Goal: Information Seeking & Learning: Learn about a topic

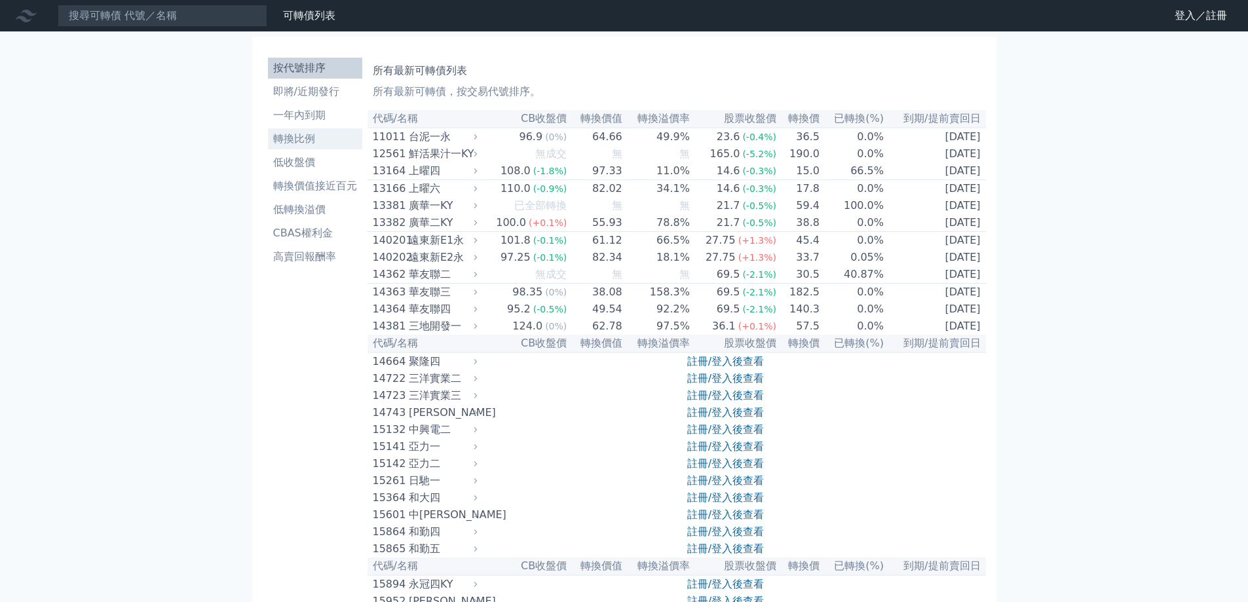
click at [320, 146] on li "轉換比例" at bounding box center [315, 139] width 94 height 16
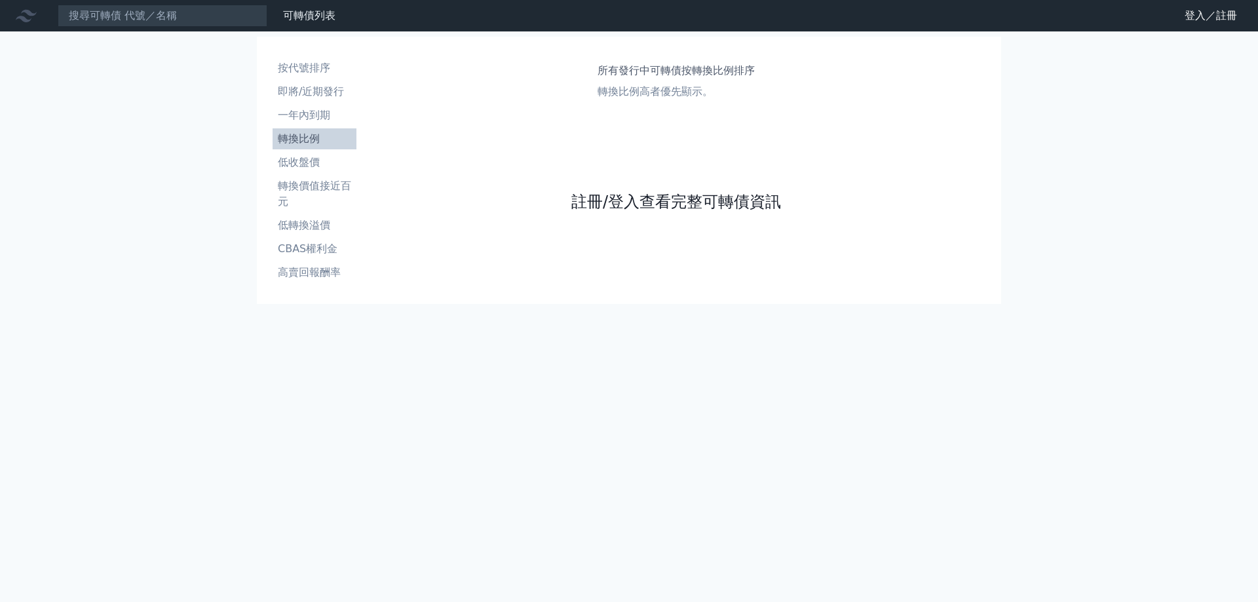
click at [649, 208] on link "註冊/登入查看完整可轉債資訊" at bounding box center [676, 201] width 210 height 21
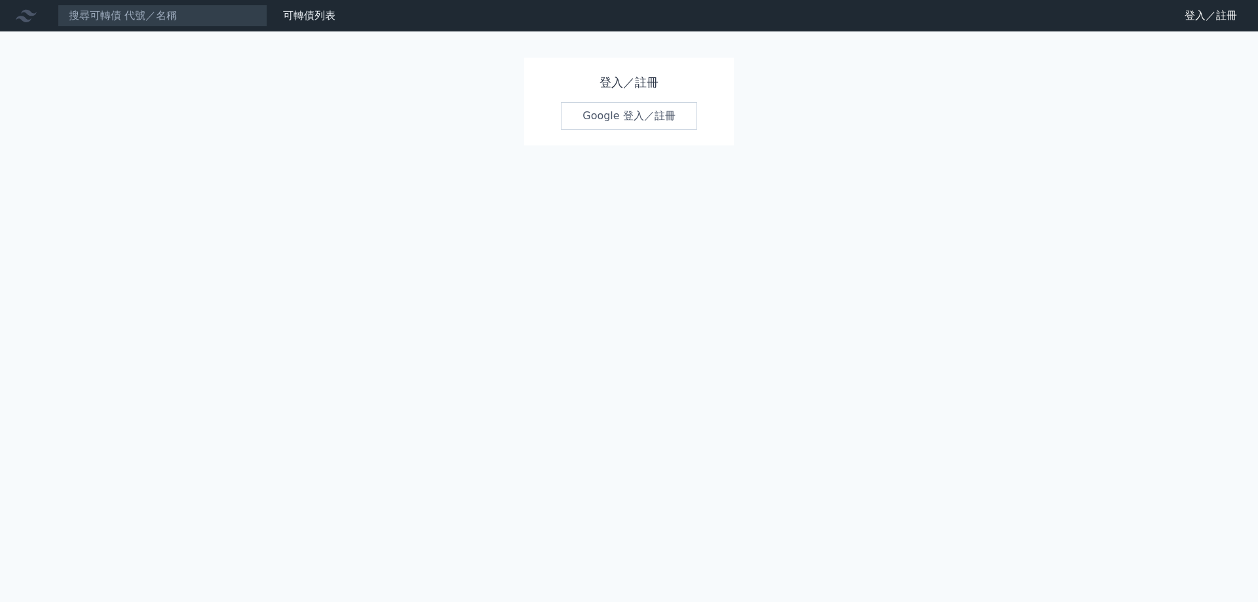
click at [639, 112] on link "Google 登入／註冊" at bounding box center [629, 116] width 136 height 28
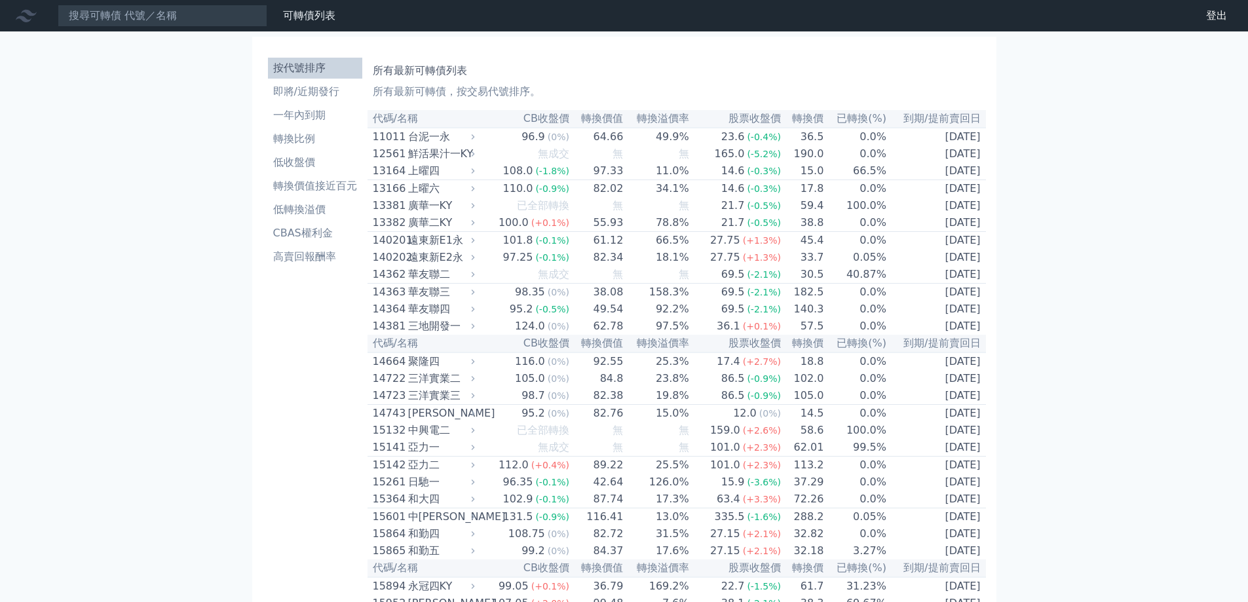
click at [293, 140] on li "轉換比例" at bounding box center [315, 139] width 94 height 16
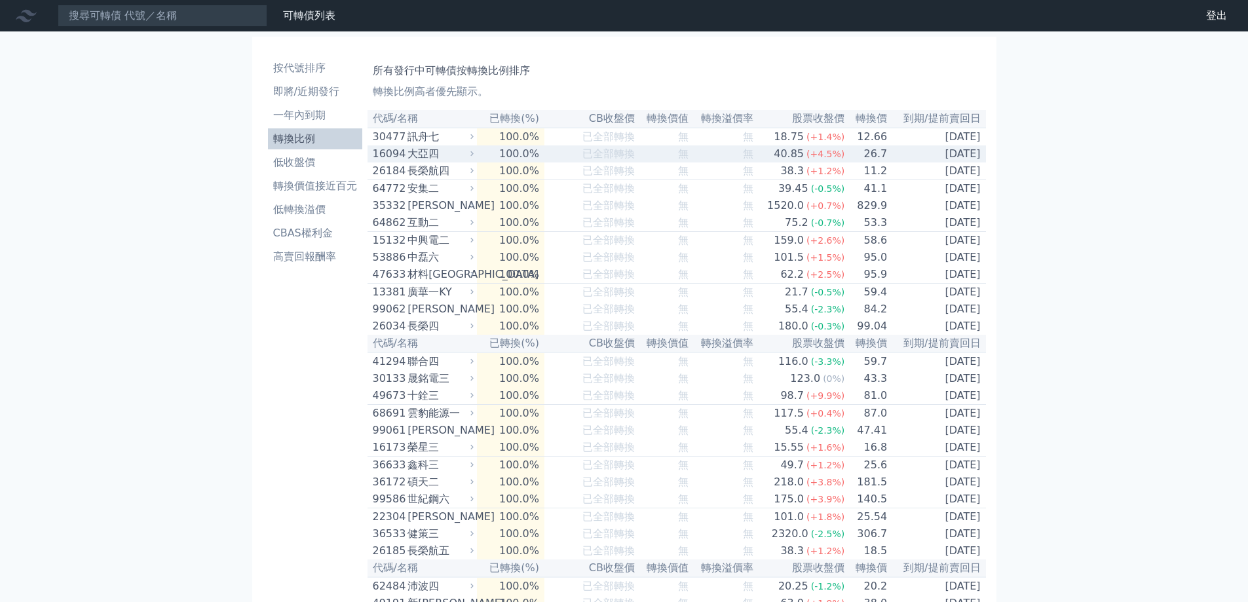
click at [436, 161] on div "大亞四" at bounding box center [440, 154] width 64 height 16
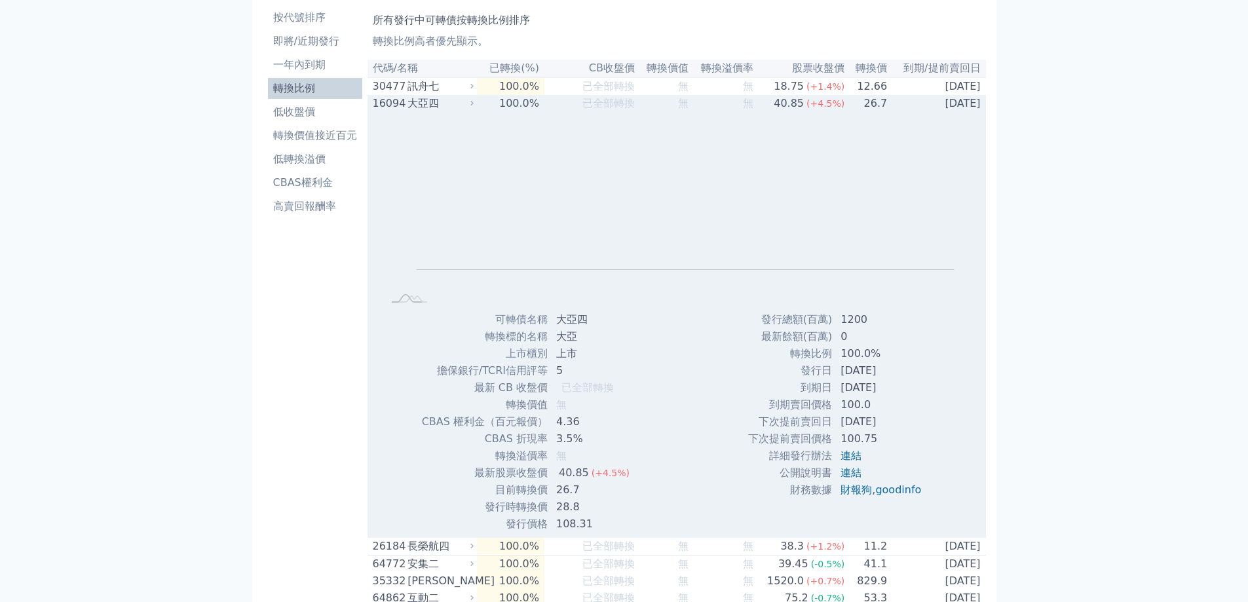
scroll to position [66, 0]
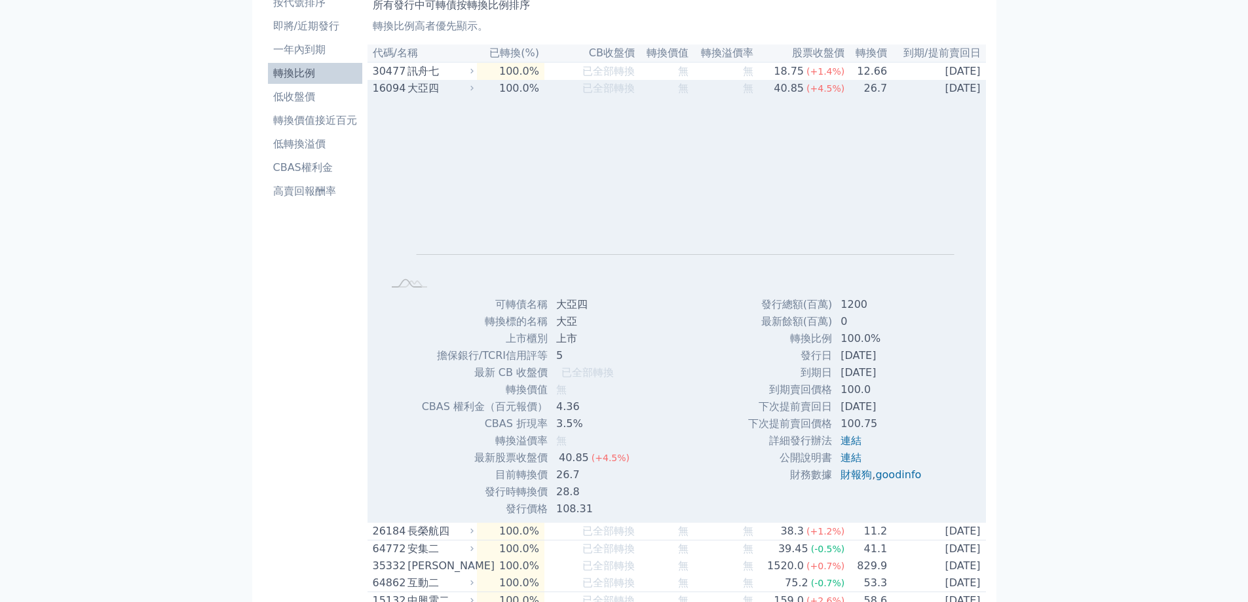
click at [410, 95] on div "大亞四" at bounding box center [440, 89] width 64 height 16
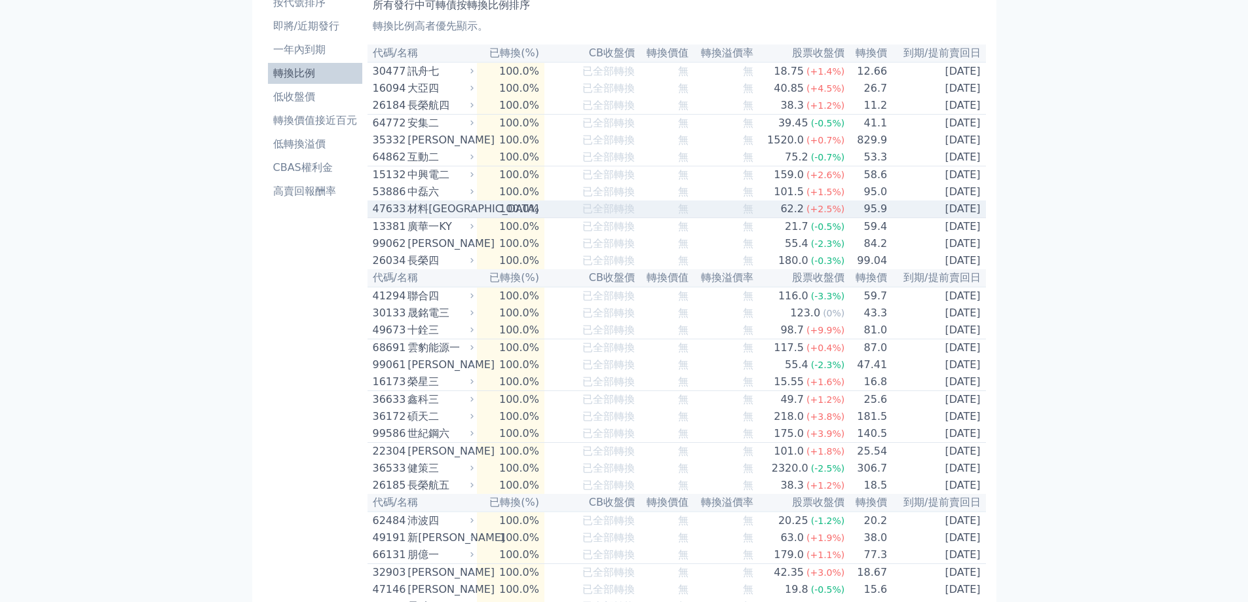
click at [430, 217] on div "材料[GEOGRAPHIC_DATA]" at bounding box center [440, 209] width 64 height 16
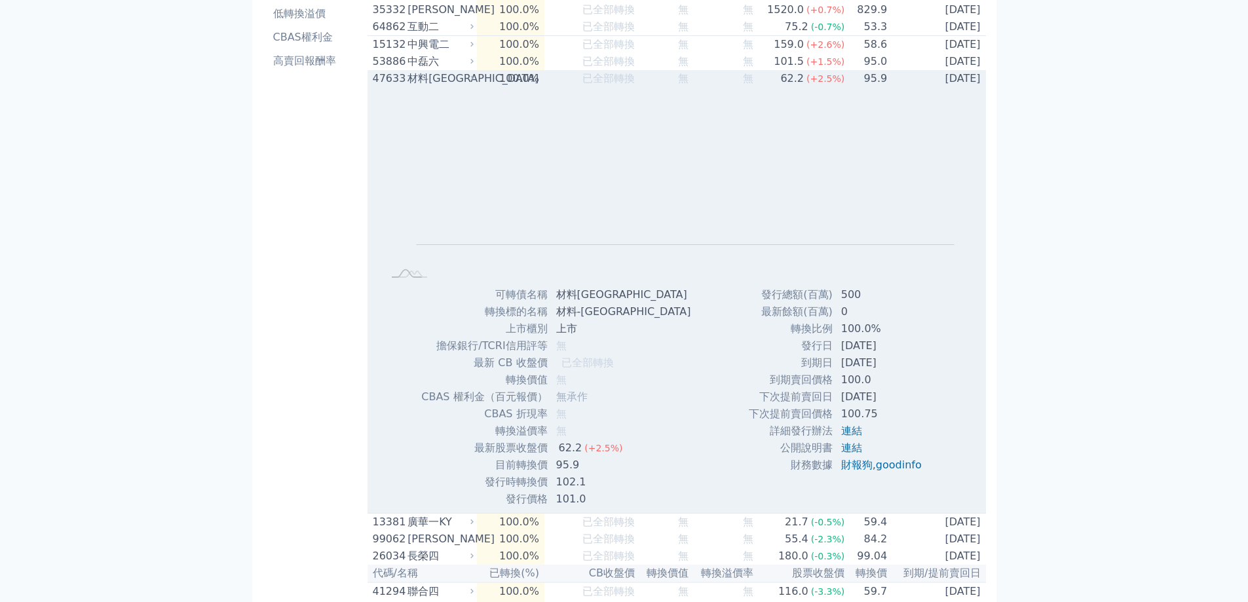
scroll to position [197, 0]
click at [423, 86] on div "材料[GEOGRAPHIC_DATA]" at bounding box center [440, 78] width 64 height 16
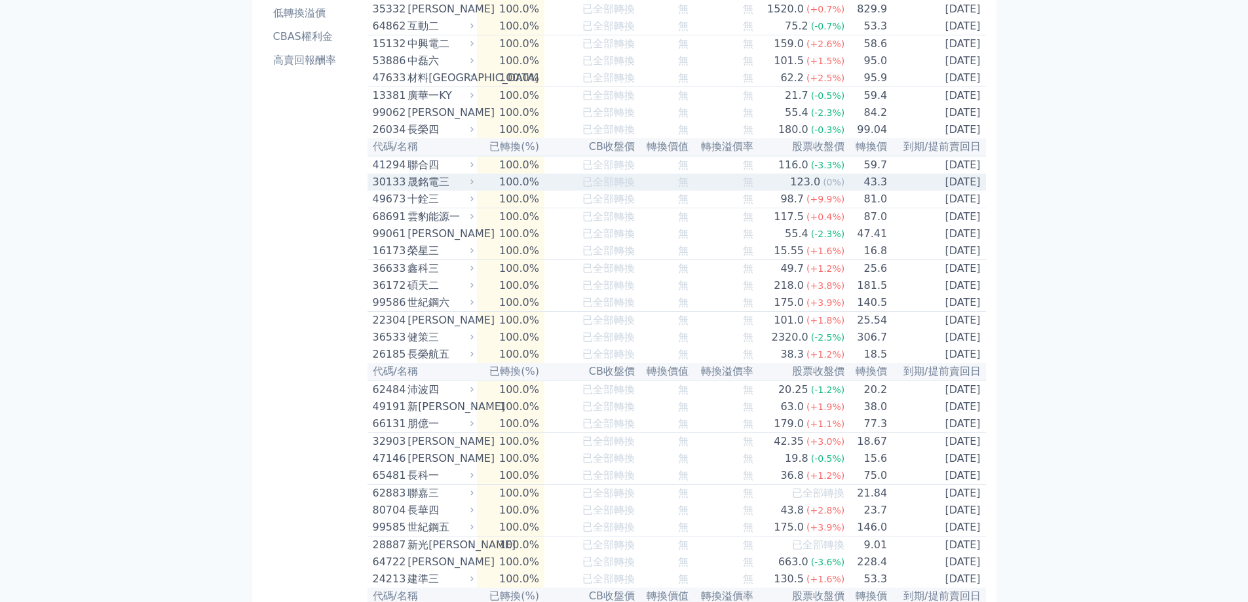
click at [427, 190] on div "晟銘電三" at bounding box center [440, 182] width 64 height 16
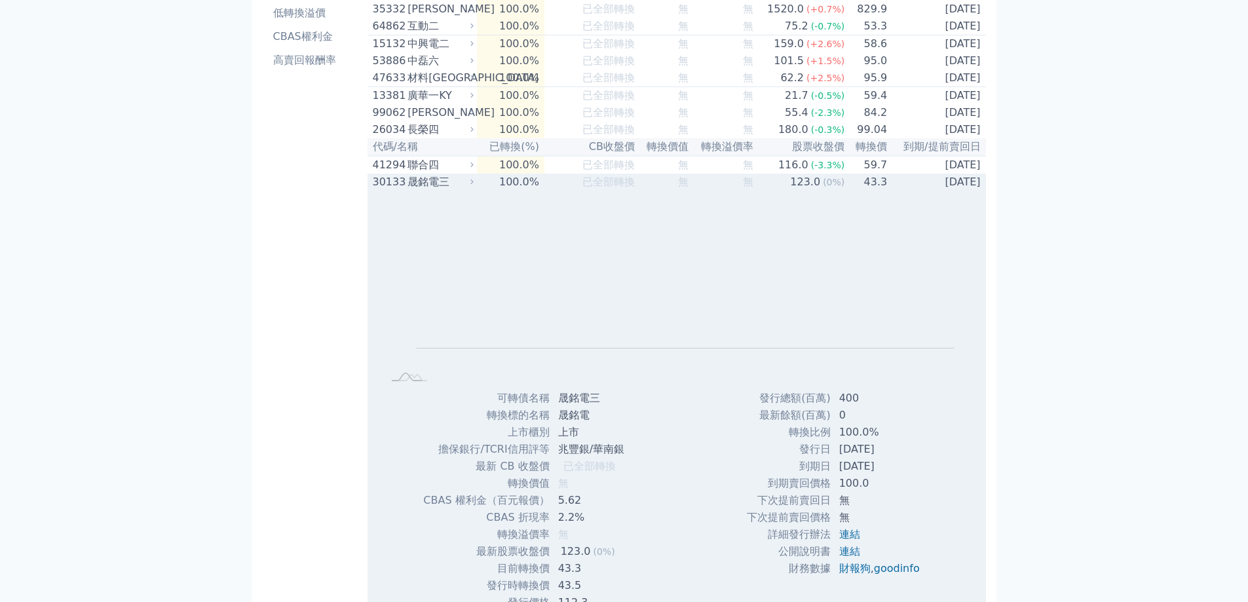
click at [427, 190] on div "晟銘電三" at bounding box center [440, 182] width 64 height 16
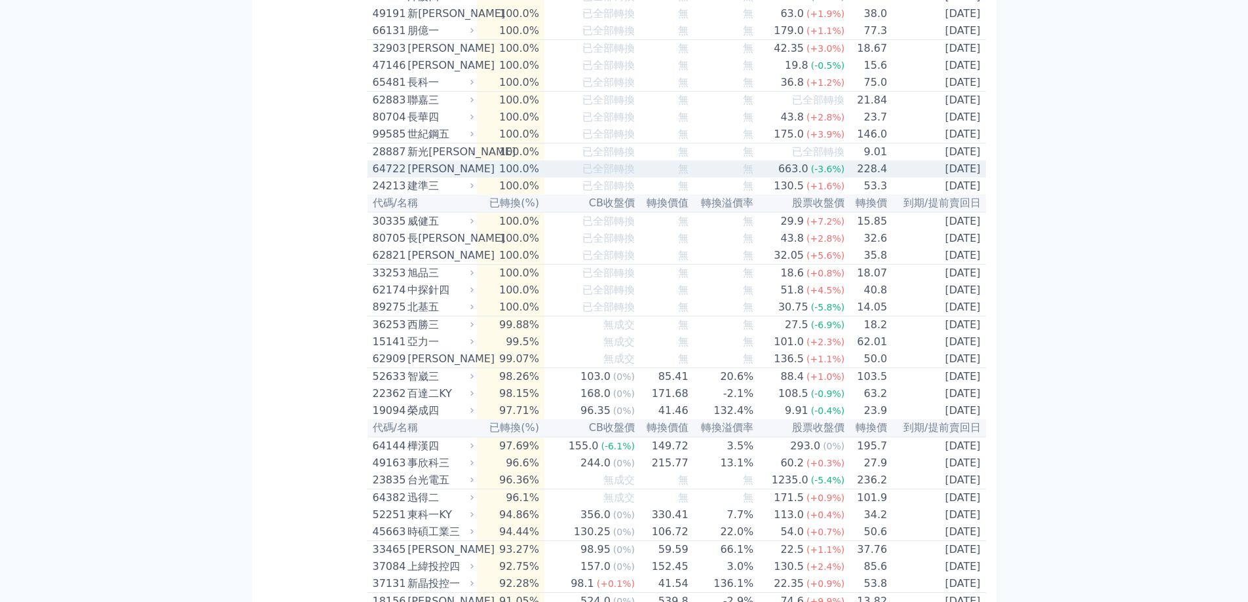
scroll to position [1114, 0]
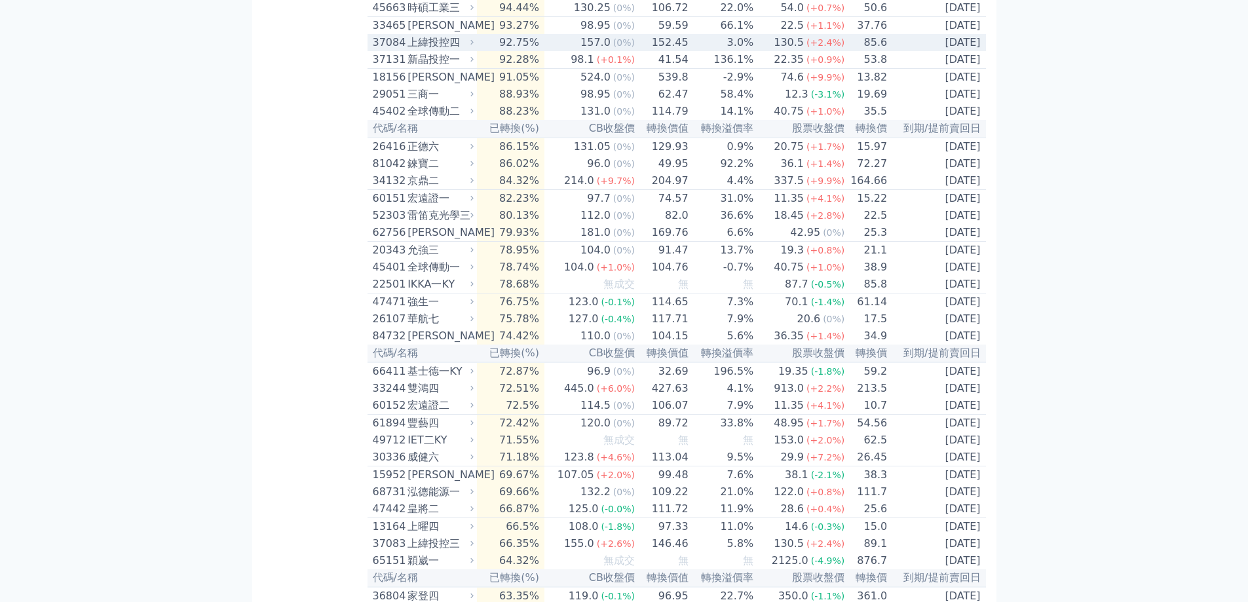
click at [427, 50] on div "上緯投控四" at bounding box center [440, 43] width 64 height 16
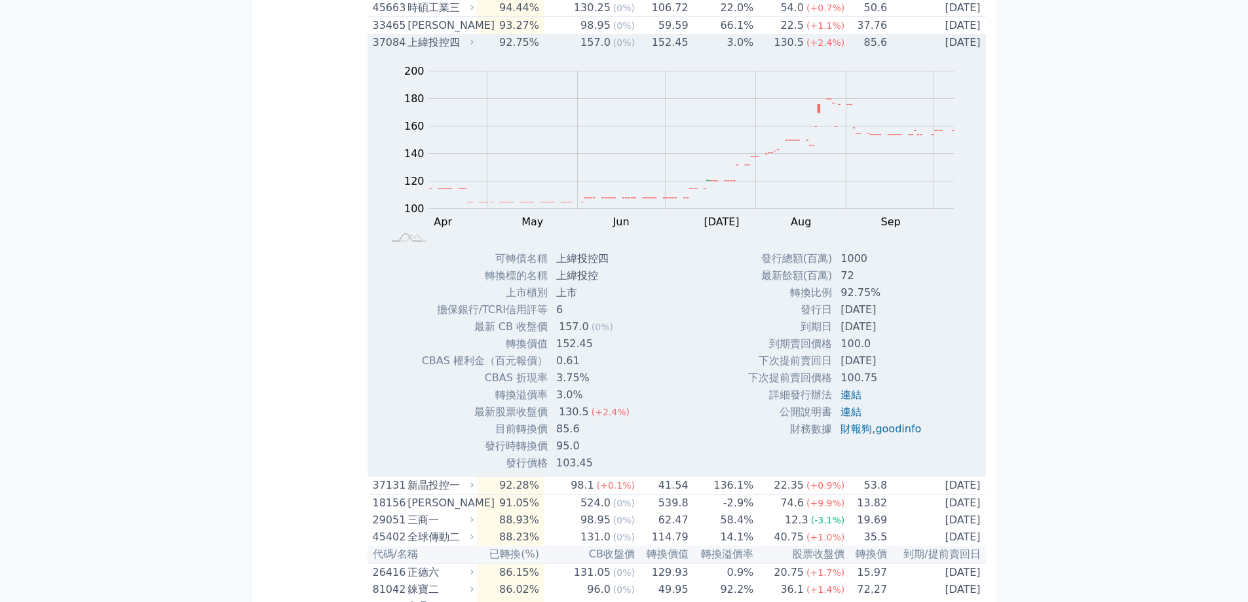
click at [427, 50] on div "上緯投控四" at bounding box center [440, 43] width 64 height 16
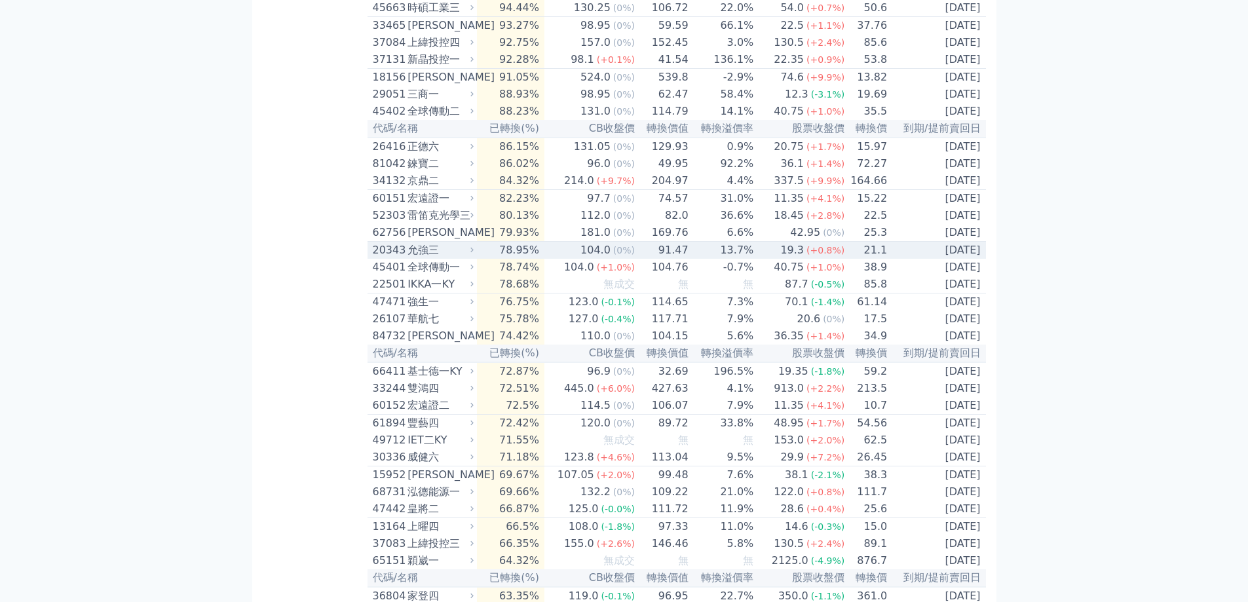
scroll to position [1376, 0]
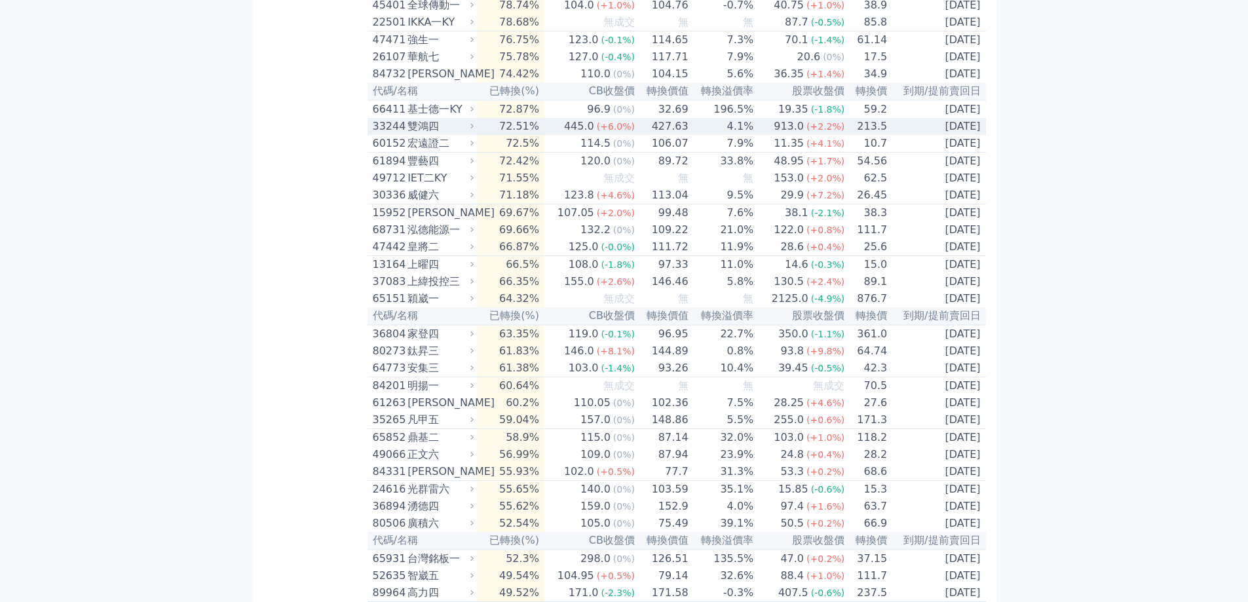
click at [429, 134] on div "雙鴻四" at bounding box center [440, 127] width 64 height 16
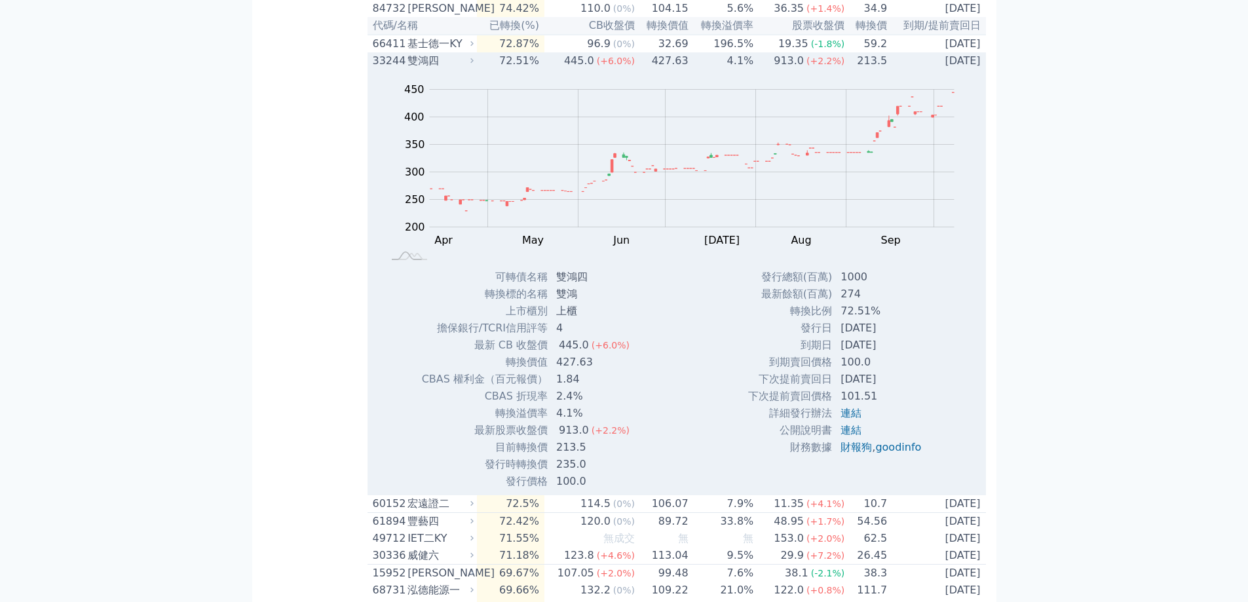
scroll to position [1507, 0]
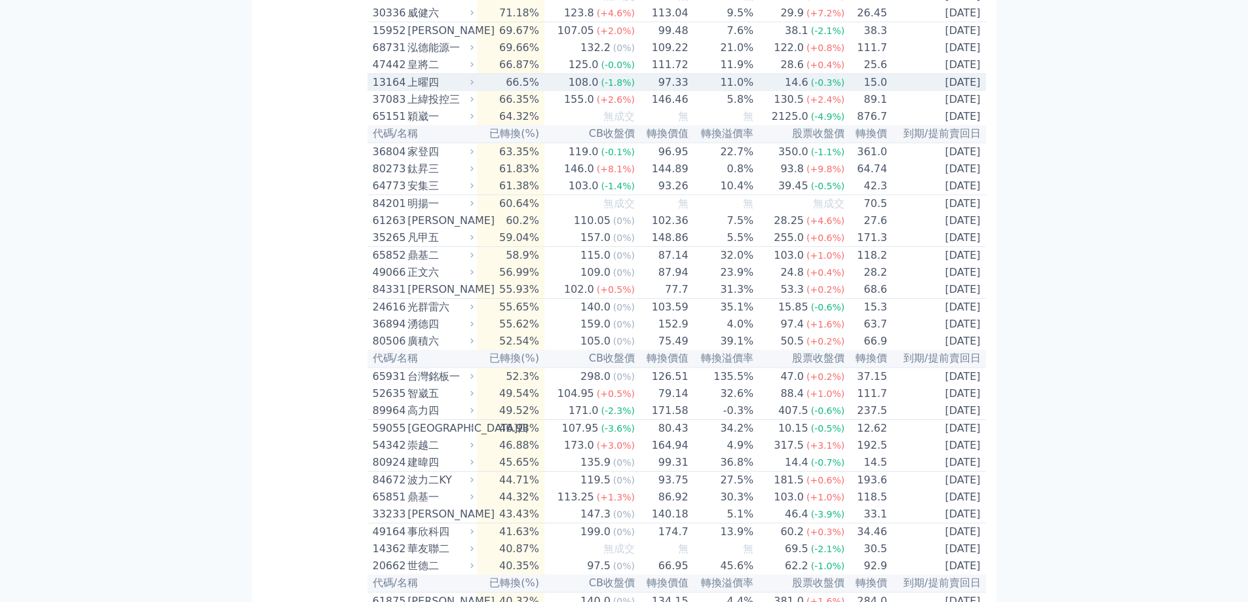
scroll to position [1638, 0]
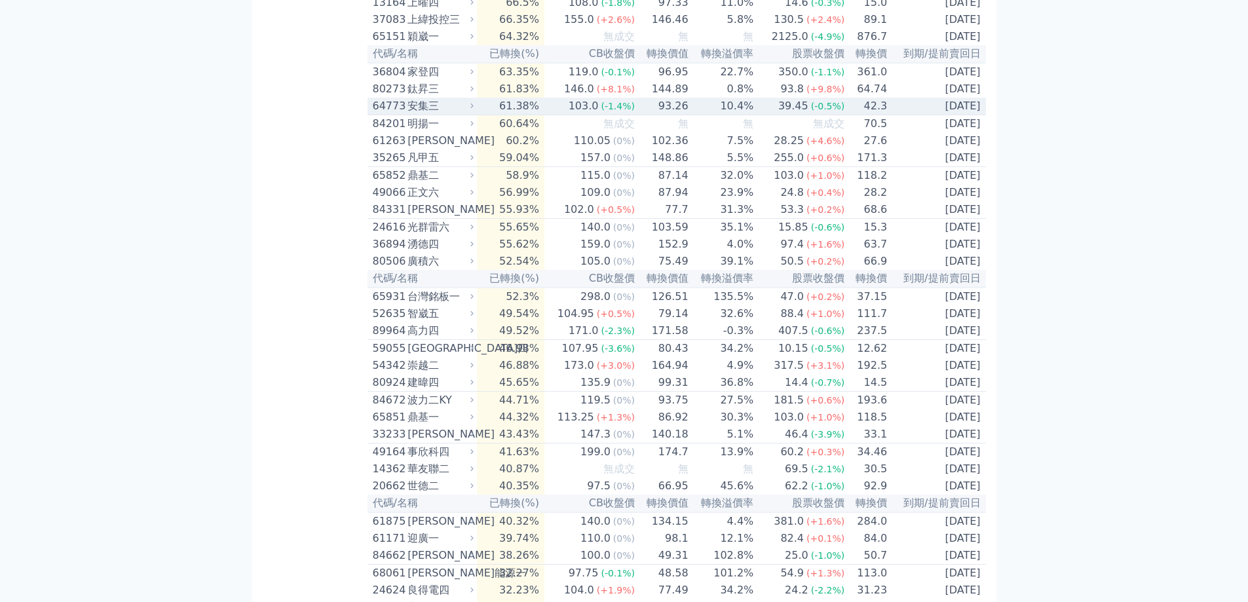
click at [420, 114] on div "安集三" at bounding box center [440, 106] width 64 height 16
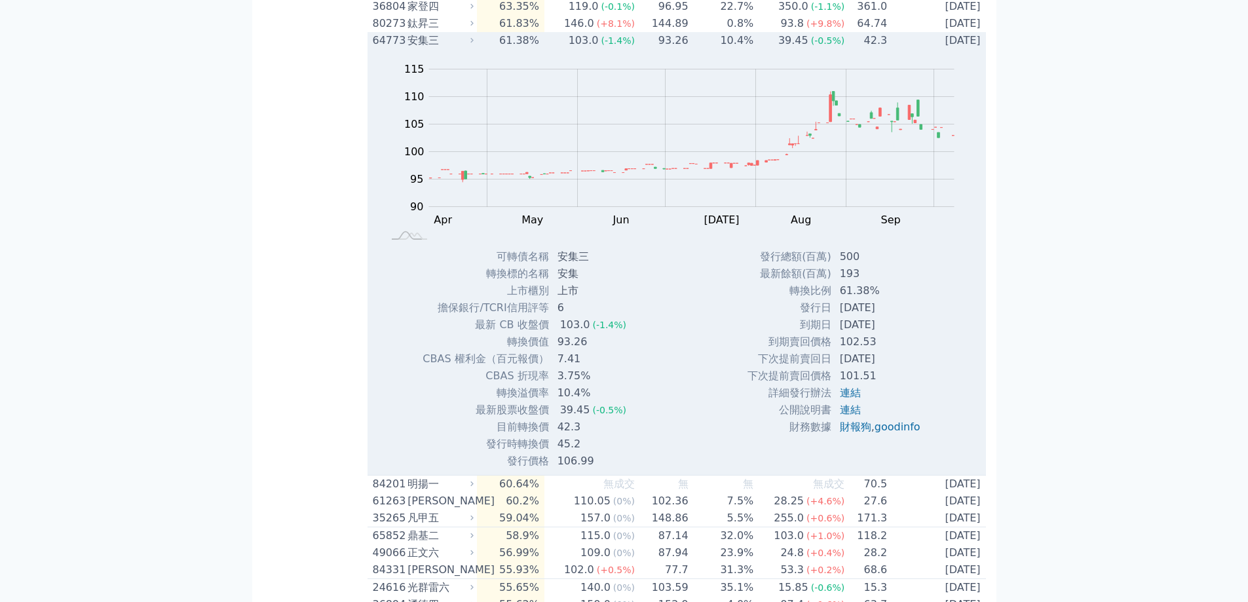
scroll to position [1769, 0]
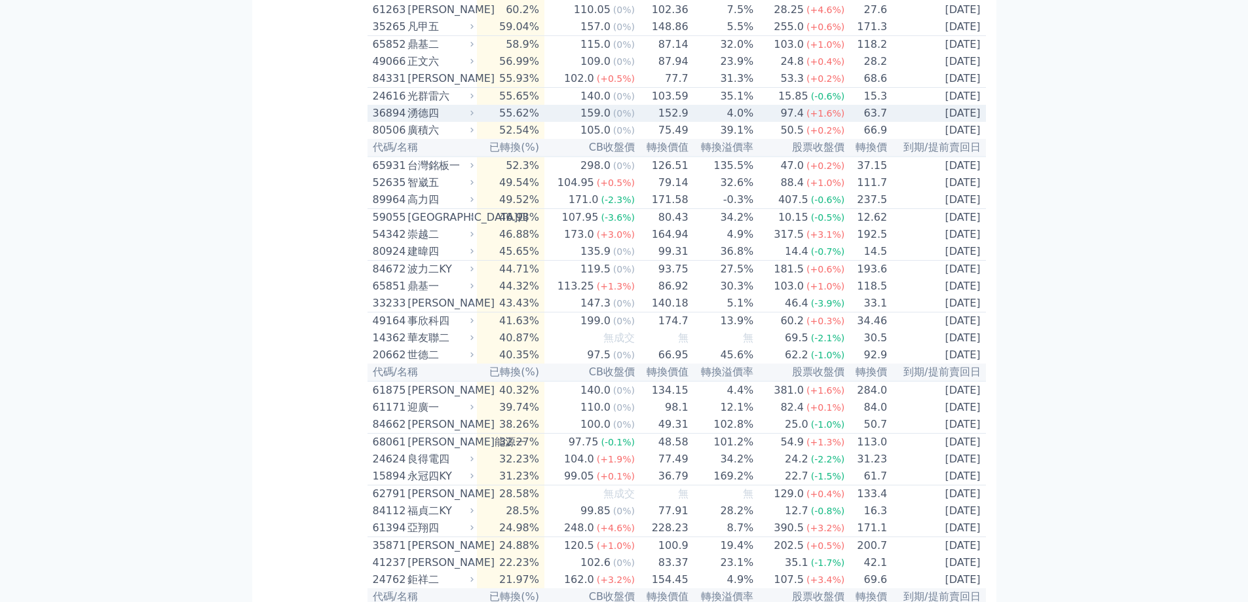
click at [417, 121] on div "湧德四" at bounding box center [440, 113] width 64 height 16
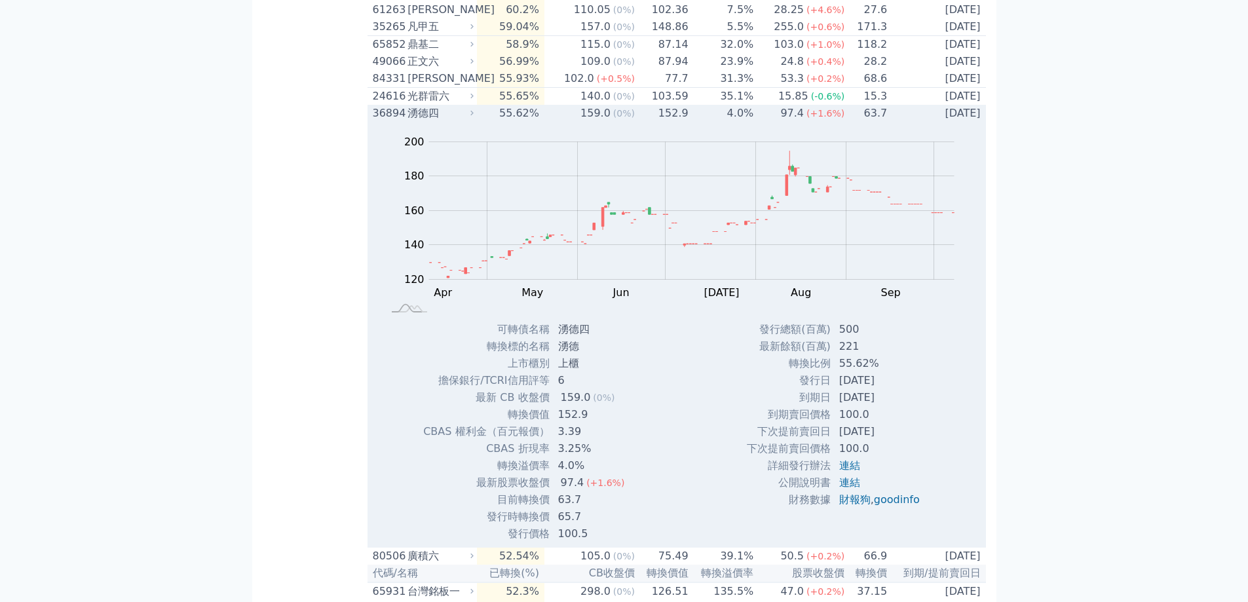
click at [425, 121] on div "湧德四" at bounding box center [440, 113] width 64 height 16
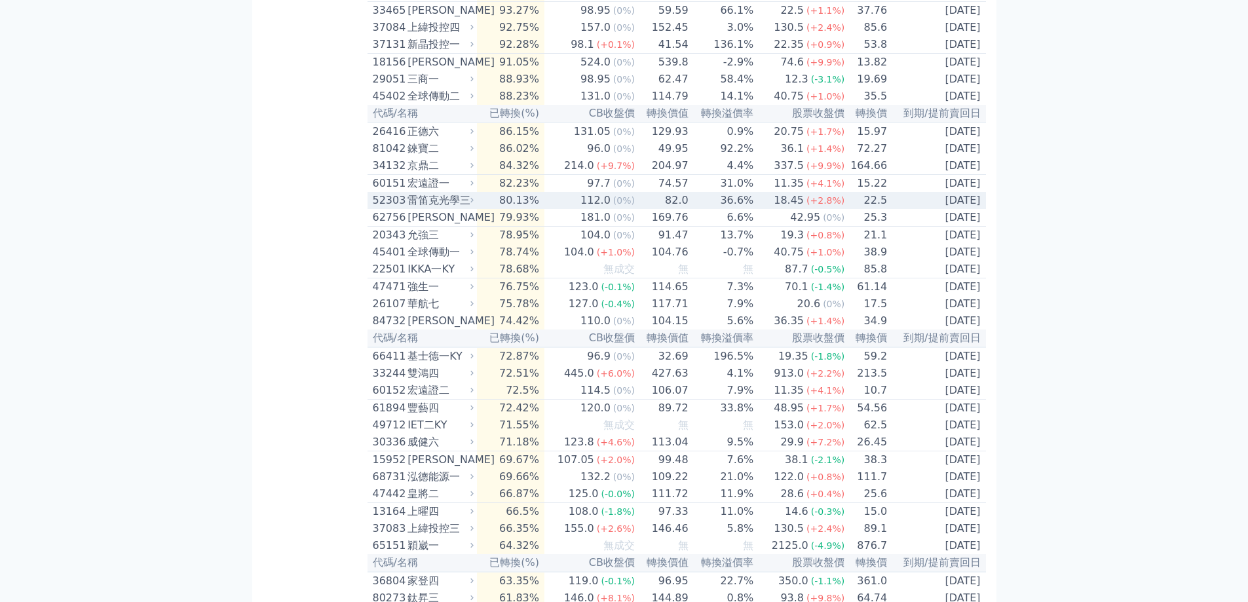
scroll to position [1114, 0]
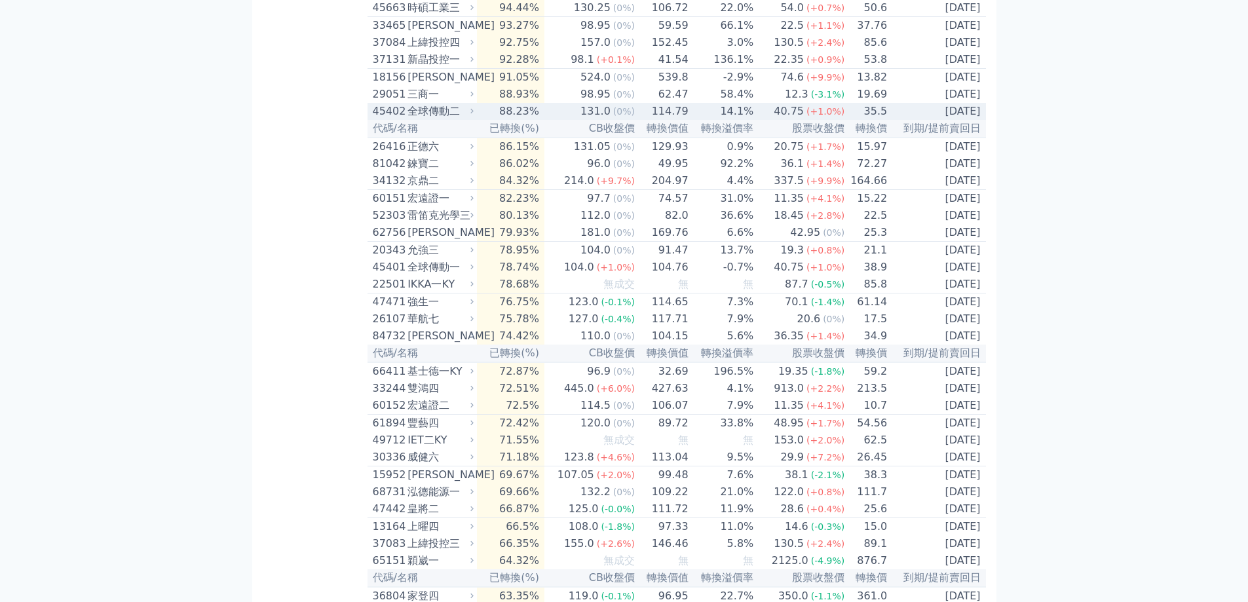
click at [441, 119] on div "全球傳動二" at bounding box center [440, 112] width 64 height 16
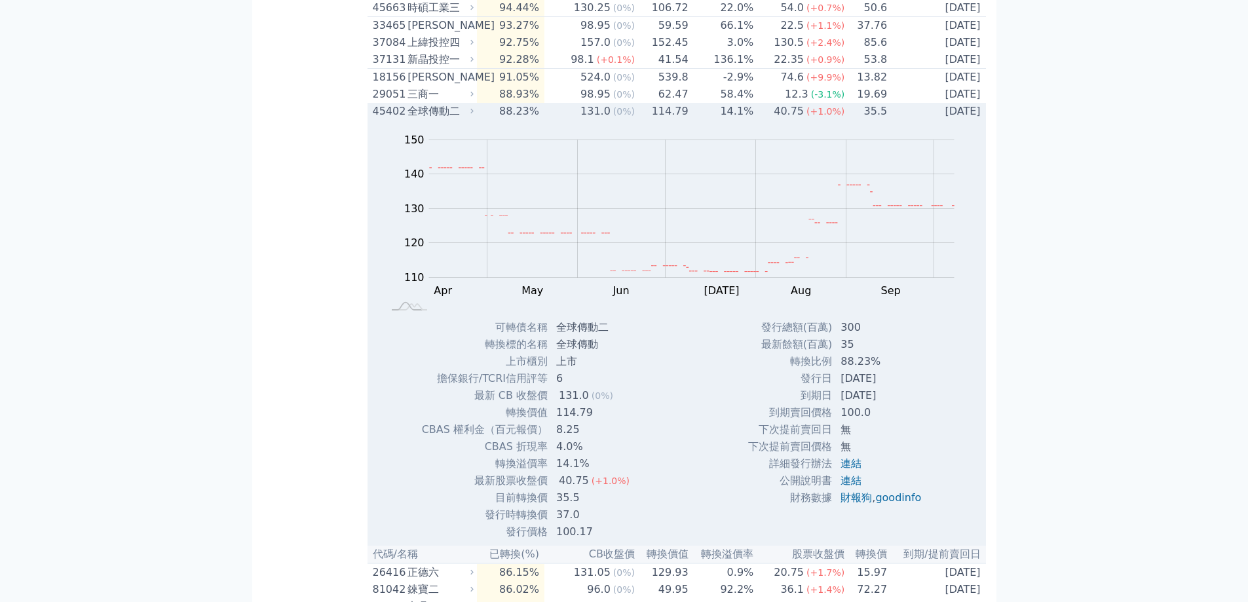
click at [432, 119] on div "全球傳動二" at bounding box center [440, 112] width 64 height 16
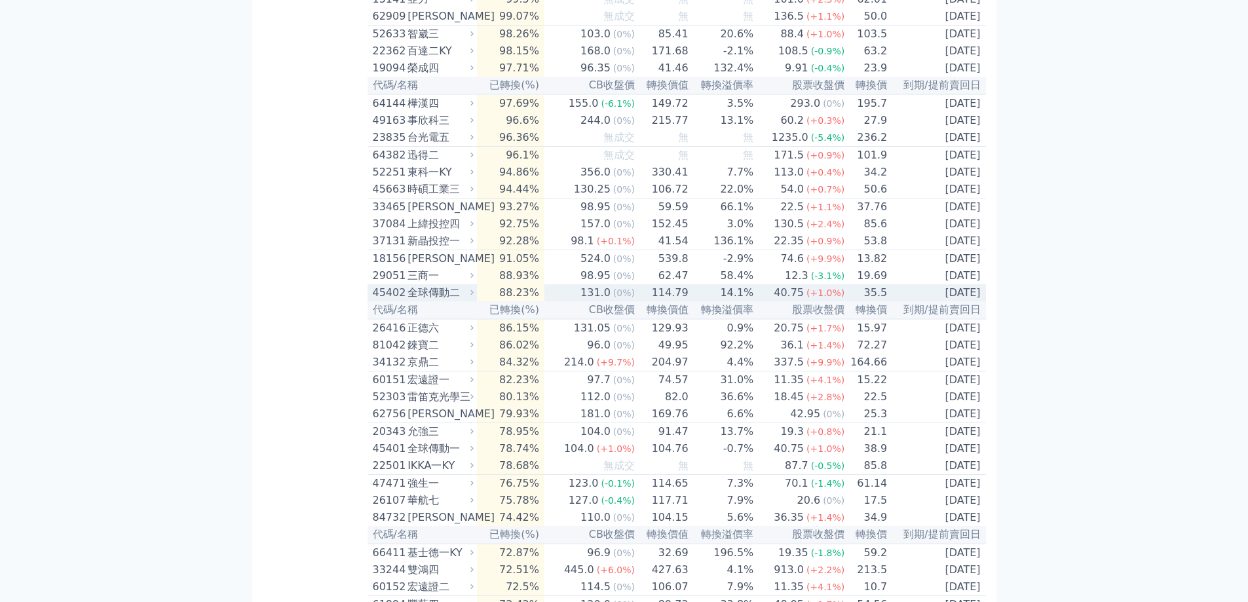
scroll to position [917, 0]
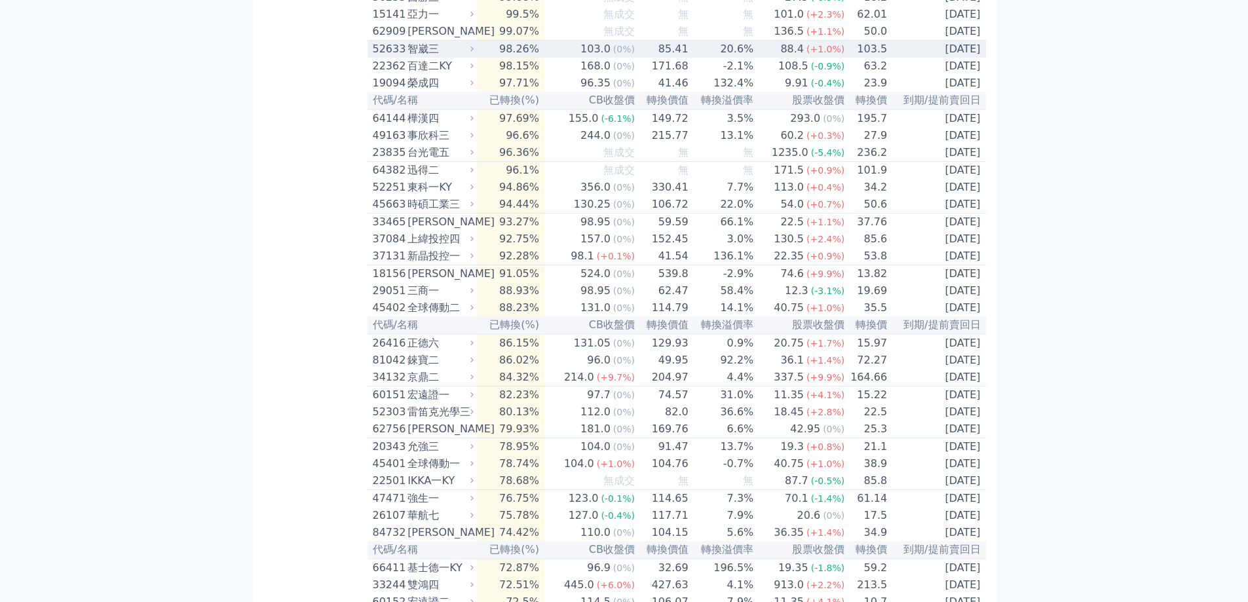
click at [421, 57] on div "智崴三" at bounding box center [440, 49] width 64 height 16
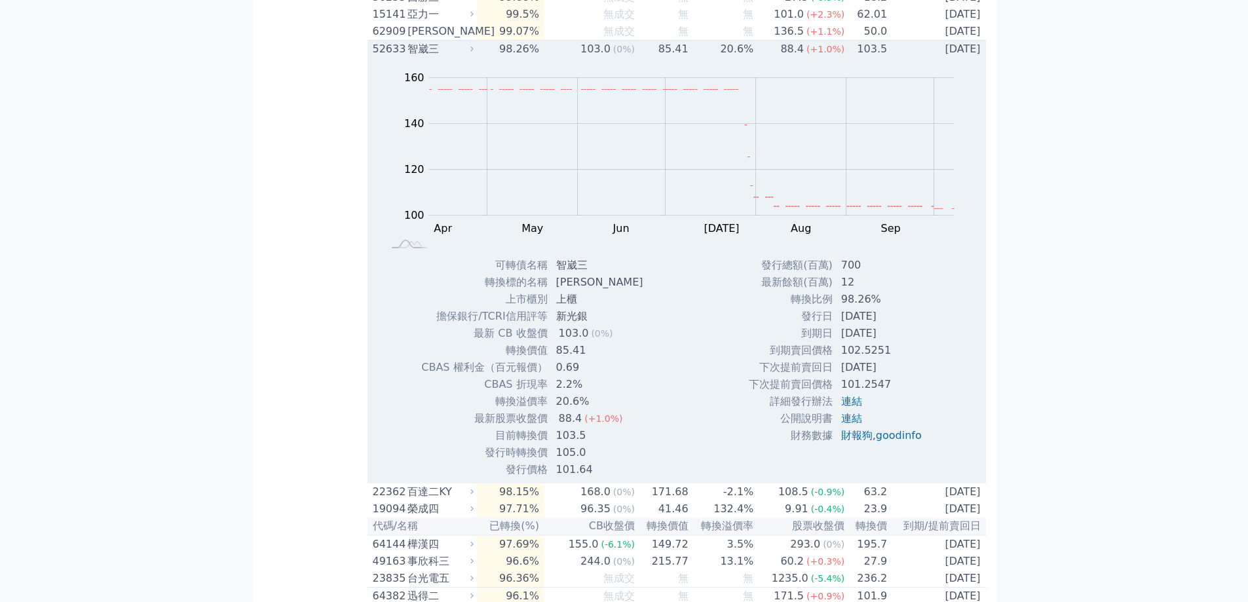
click at [421, 57] on div "智崴三" at bounding box center [440, 49] width 64 height 16
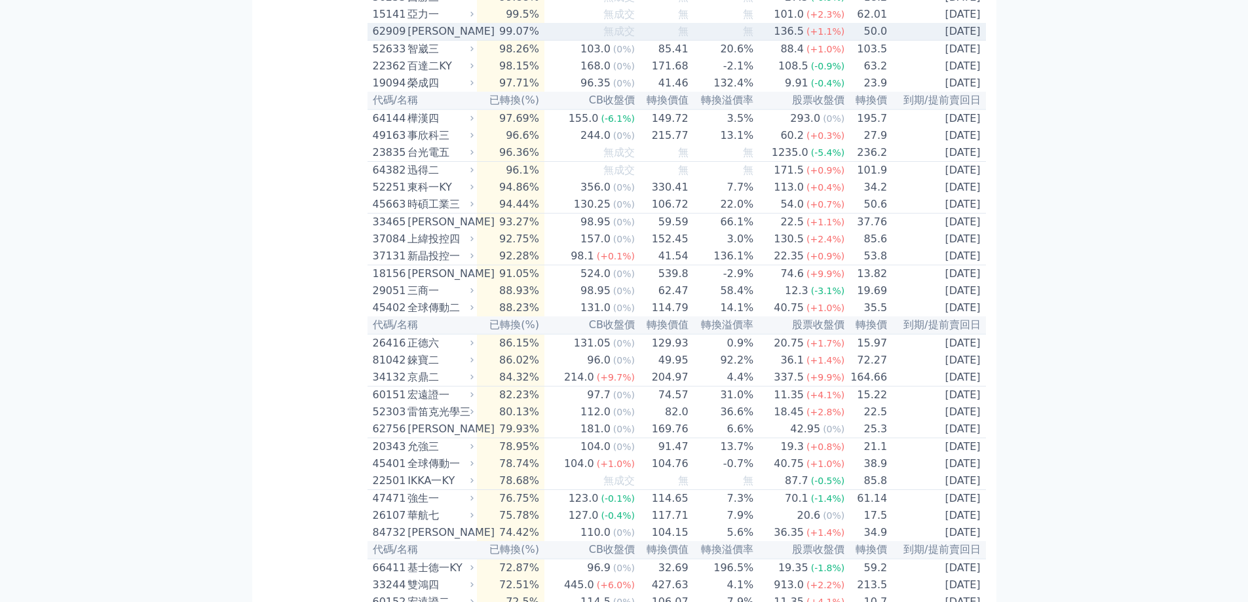
click at [424, 39] on div "[PERSON_NAME]" at bounding box center [440, 32] width 64 height 16
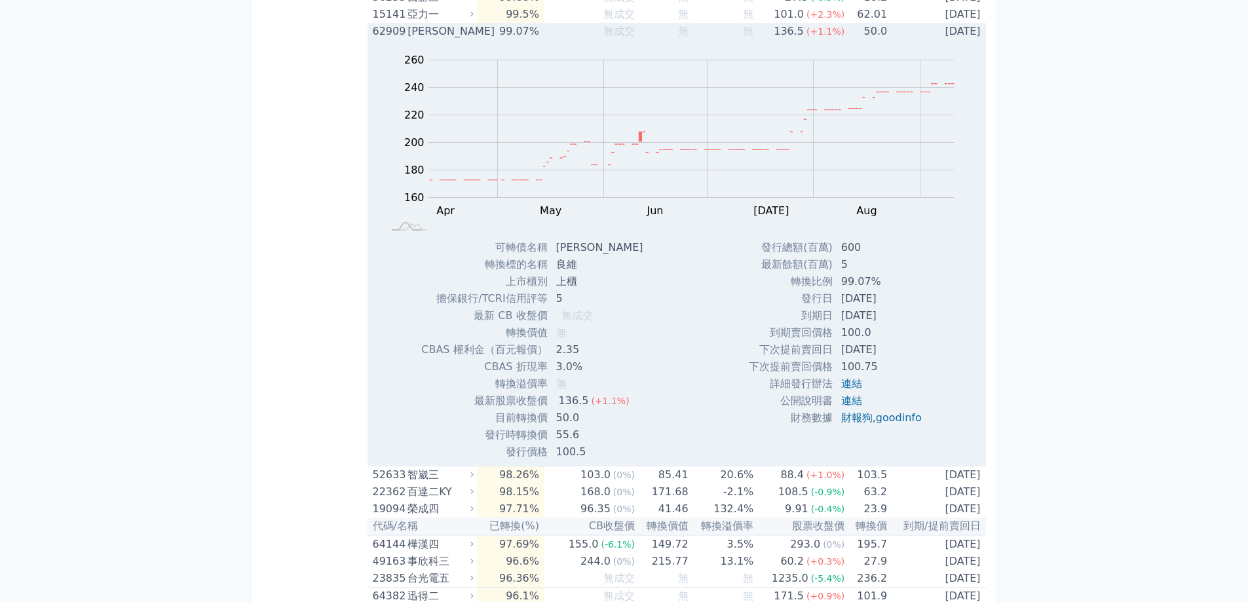
click at [424, 39] on div "[PERSON_NAME]" at bounding box center [440, 32] width 64 height 16
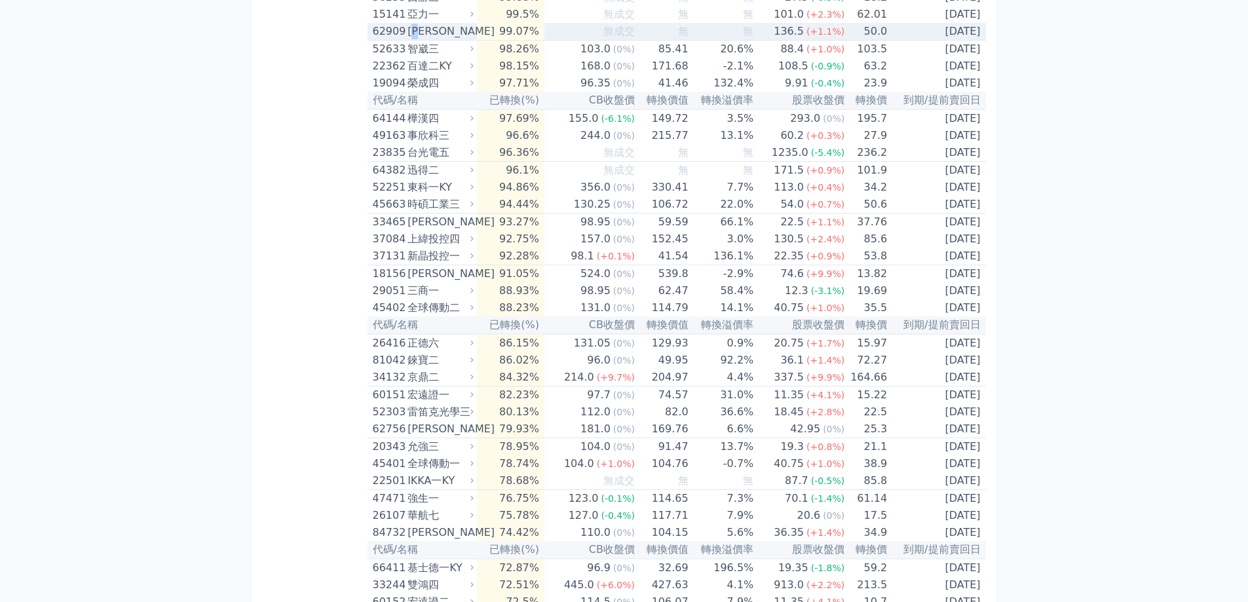
click at [424, 39] on div "[PERSON_NAME]" at bounding box center [440, 32] width 64 height 16
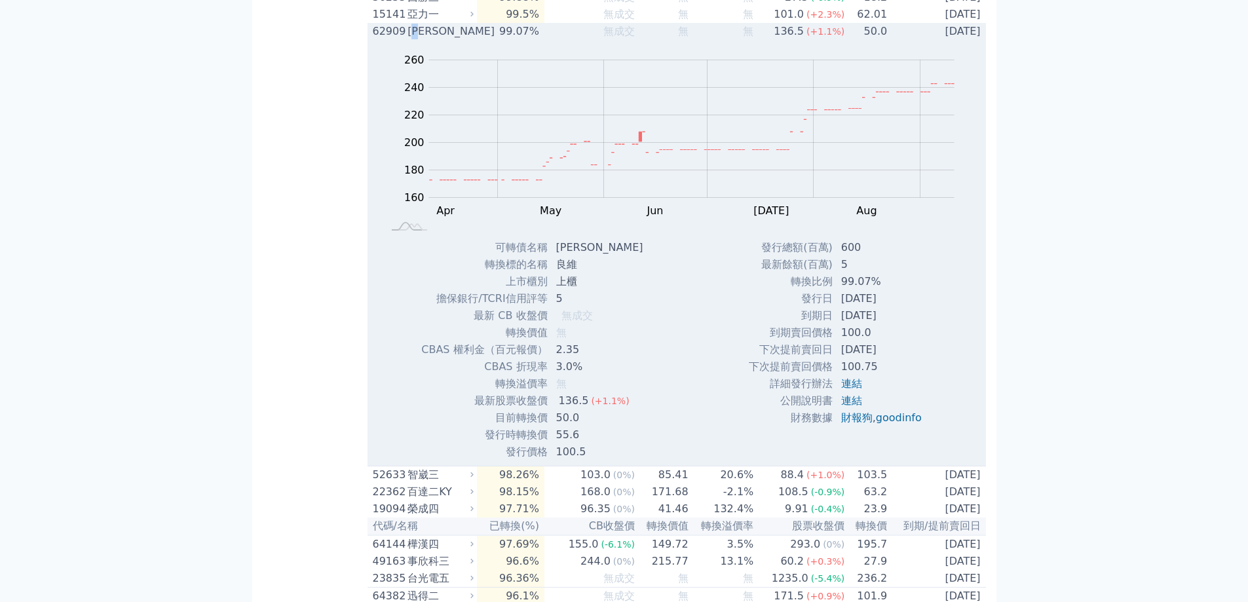
click at [424, 39] on div "[PERSON_NAME]" at bounding box center [440, 32] width 64 height 16
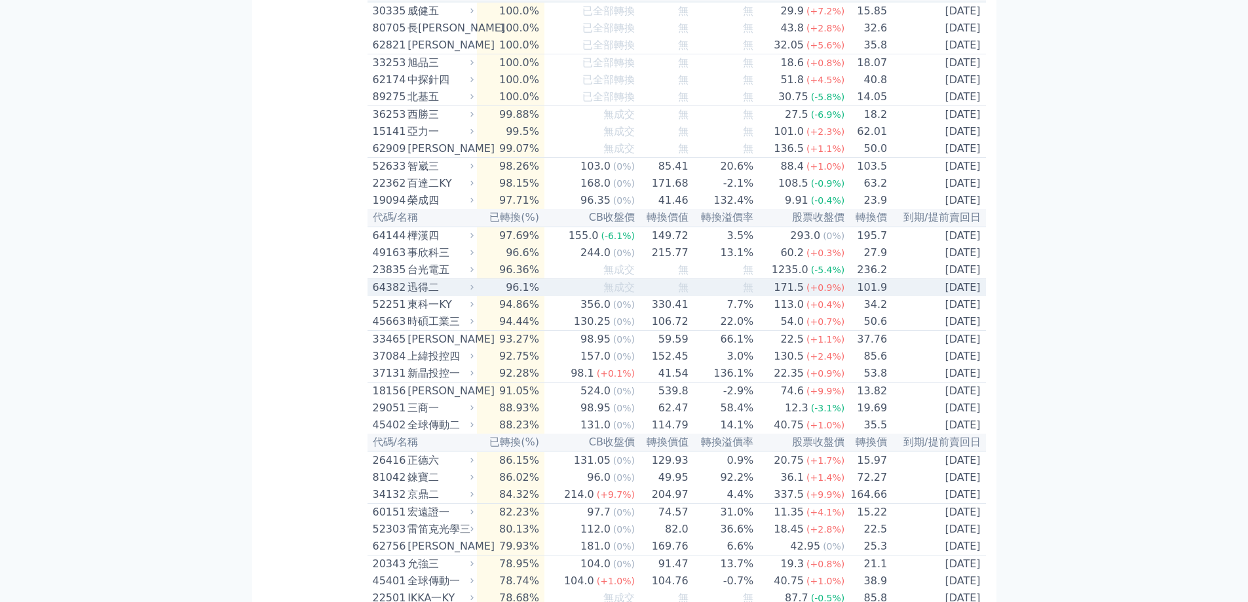
scroll to position [721, 0]
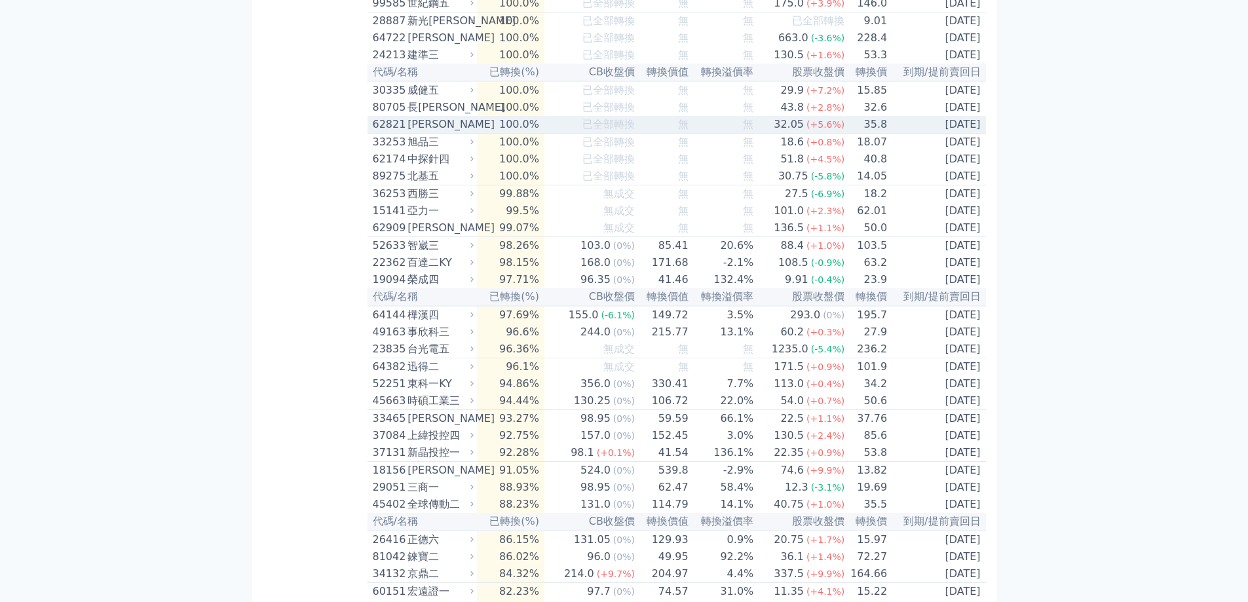
click at [432, 132] on div "[PERSON_NAME]" at bounding box center [440, 125] width 64 height 16
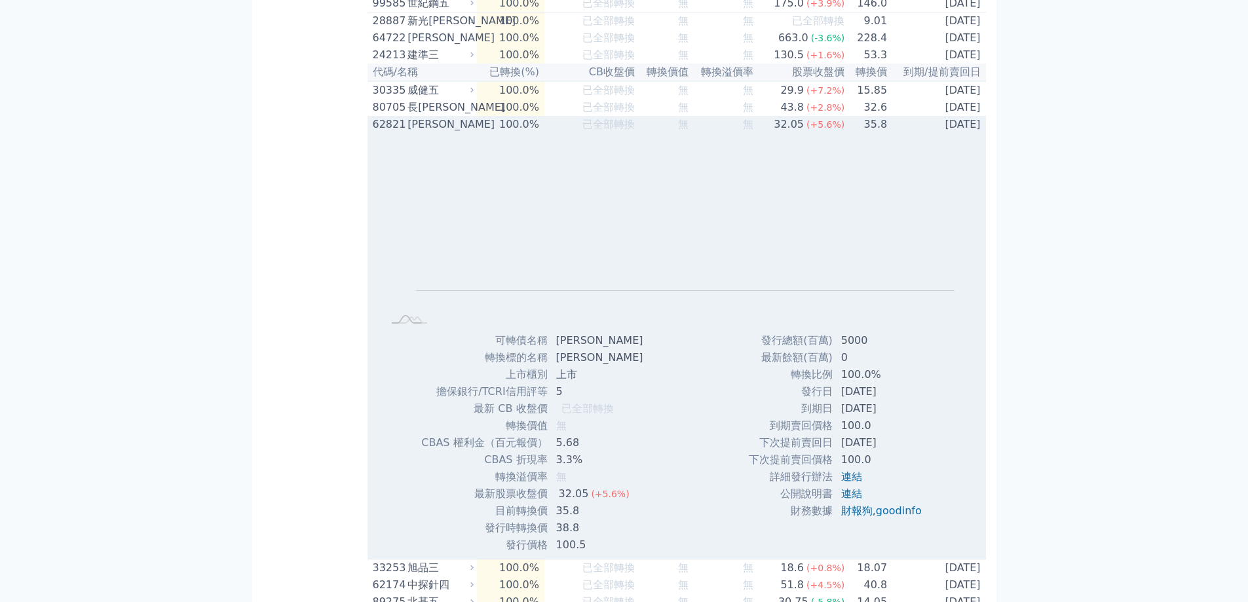
click at [432, 132] on div "[PERSON_NAME]" at bounding box center [440, 125] width 64 height 16
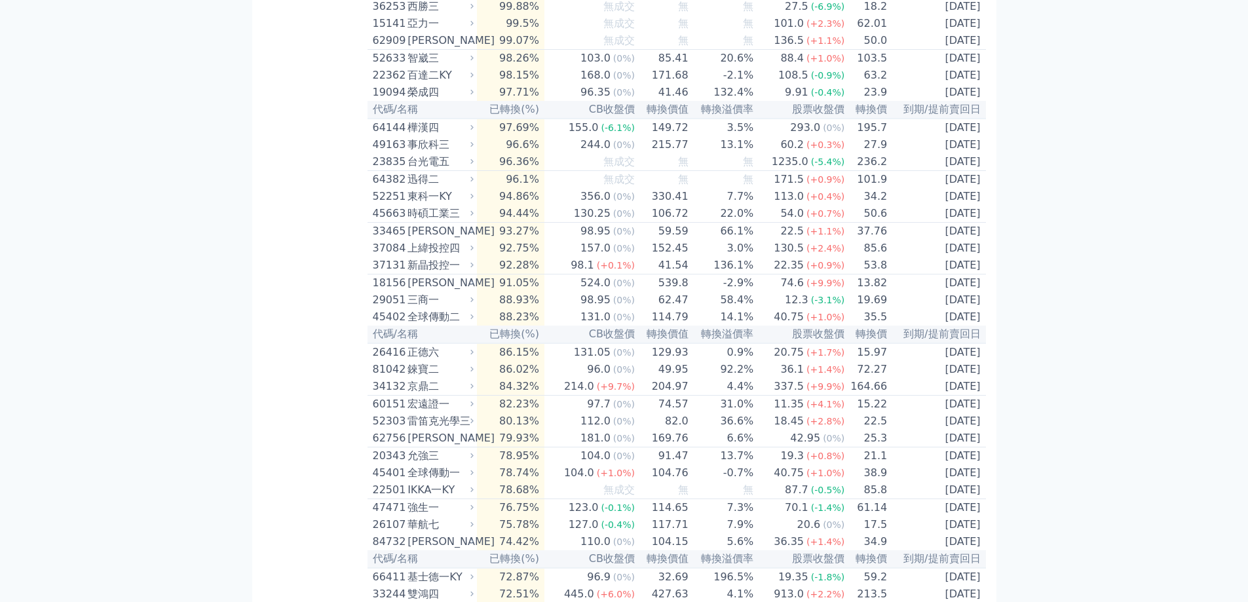
scroll to position [917, 0]
